Goal: Information Seeking & Learning: Find specific fact

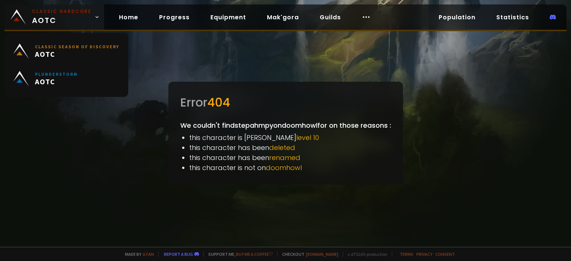
click at [42, 20] on span "Classic Hardcore AOTC" at bounding box center [61, 17] width 59 height 18
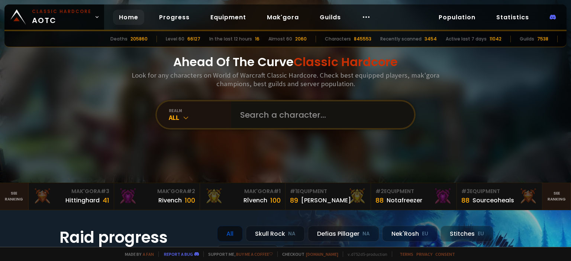
click at [279, 114] on input "text" at bounding box center [320, 114] width 169 height 27
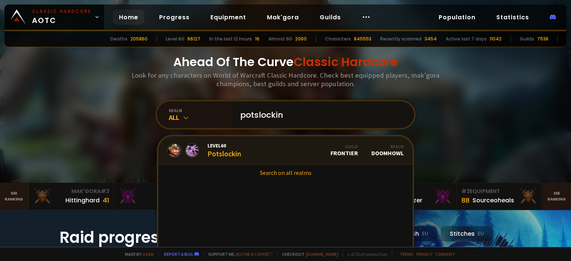
type input "potslockin"
click at [237, 155] on div "Level 60 Potslockin" at bounding box center [224, 150] width 34 height 16
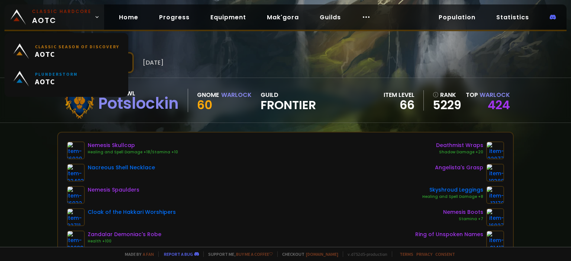
click at [55, 14] on small "Classic Hardcore" at bounding box center [61, 11] width 59 height 7
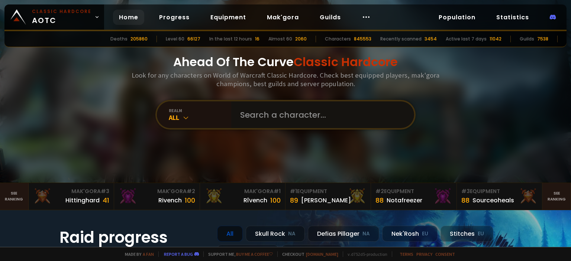
click at [283, 113] on input "text" at bounding box center [320, 114] width 169 height 27
type input "[PERSON_NAME]"
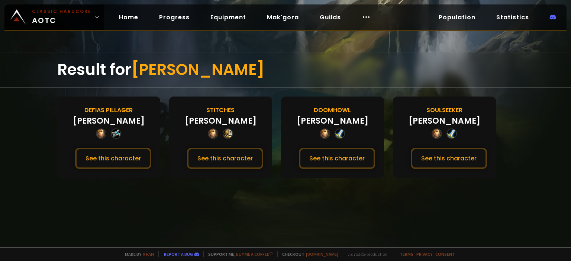
click at [337, 121] on div "[PERSON_NAME]" at bounding box center [332, 121] width 72 height 12
click at [337, 149] on button "See this character" at bounding box center [337, 158] width 76 height 21
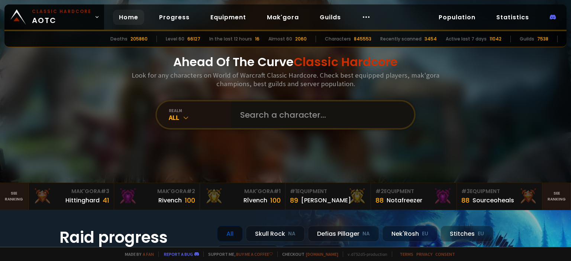
click at [243, 111] on input "text" at bounding box center [320, 114] width 169 height 27
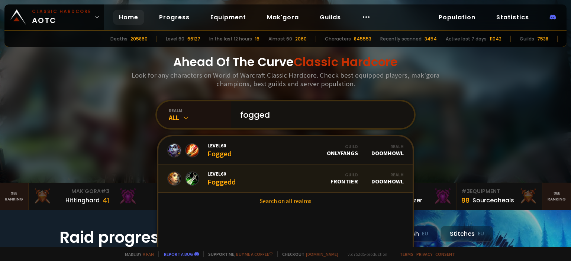
type input "fogged"
click at [230, 181] on div "Level 60 Foggedd" at bounding box center [221, 179] width 28 height 16
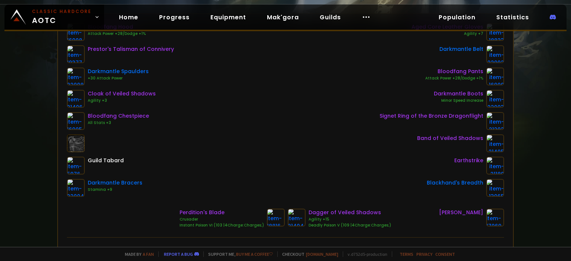
scroll to position [122, 0]
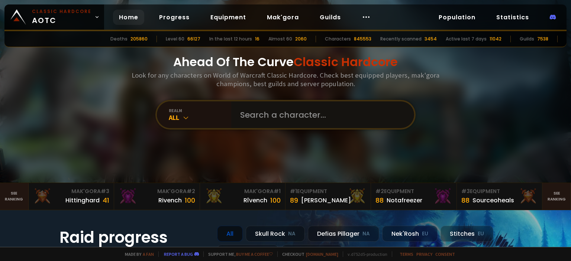
click at [244, 114] on input "text" at bounding box center [320, 114] width 169 height 27
type input "parlip"
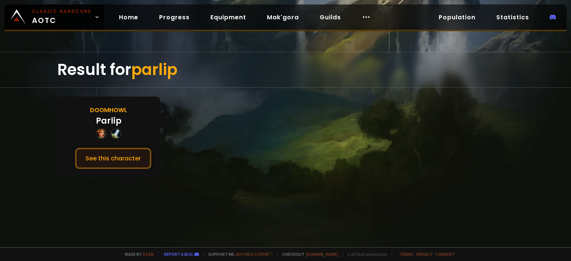
click at [101, 164] on button "See this character" at bounding box center [113, 158] width 76 height 21
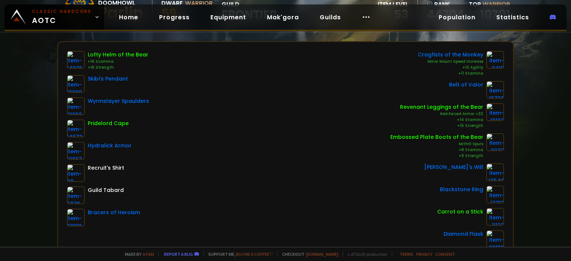
scroll to position [91, 0]
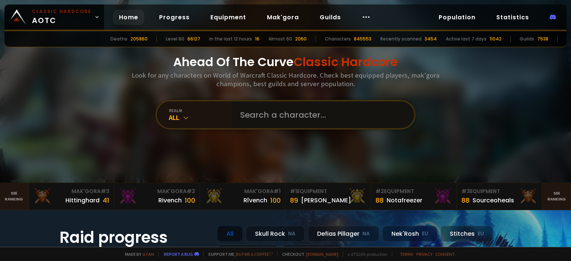
click at [274, 116] on input "text" at bounding box center [320, 114] width 169 height 27
type input "ora"
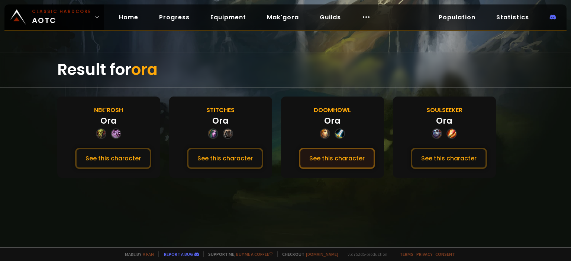
click at [322, 155] on button "See this character" at bounding box center [337, 158] width 76 height 21
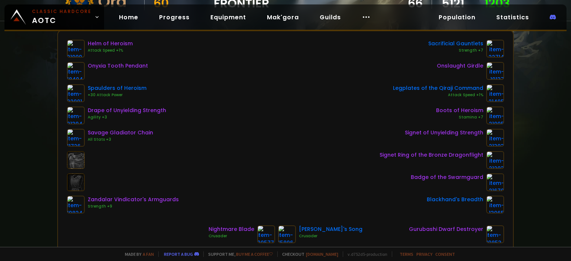
scroll to position [103, 0]
